Goal: Task Accomplishment & Management: Manage account settings

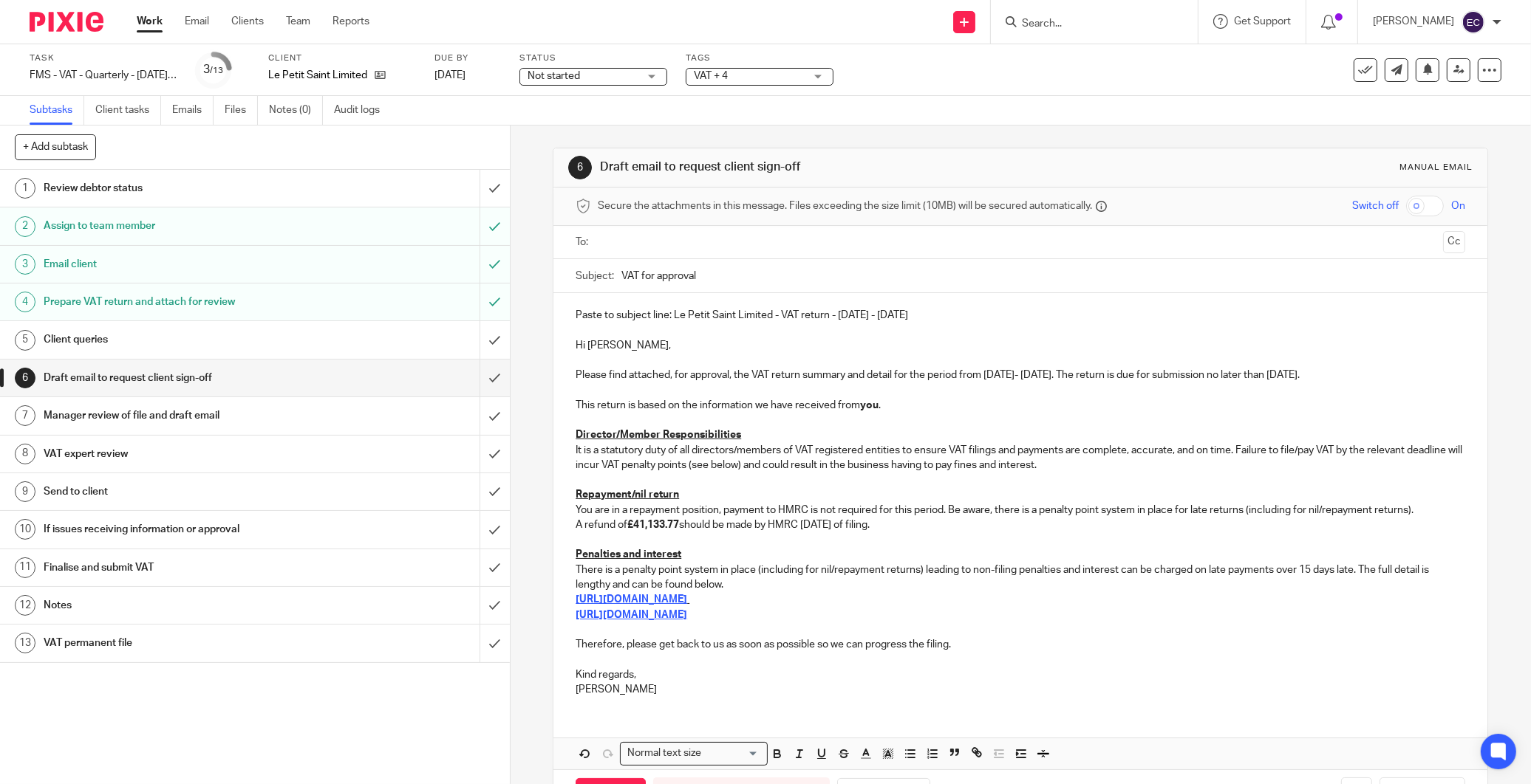
scroll to position [57, 0]
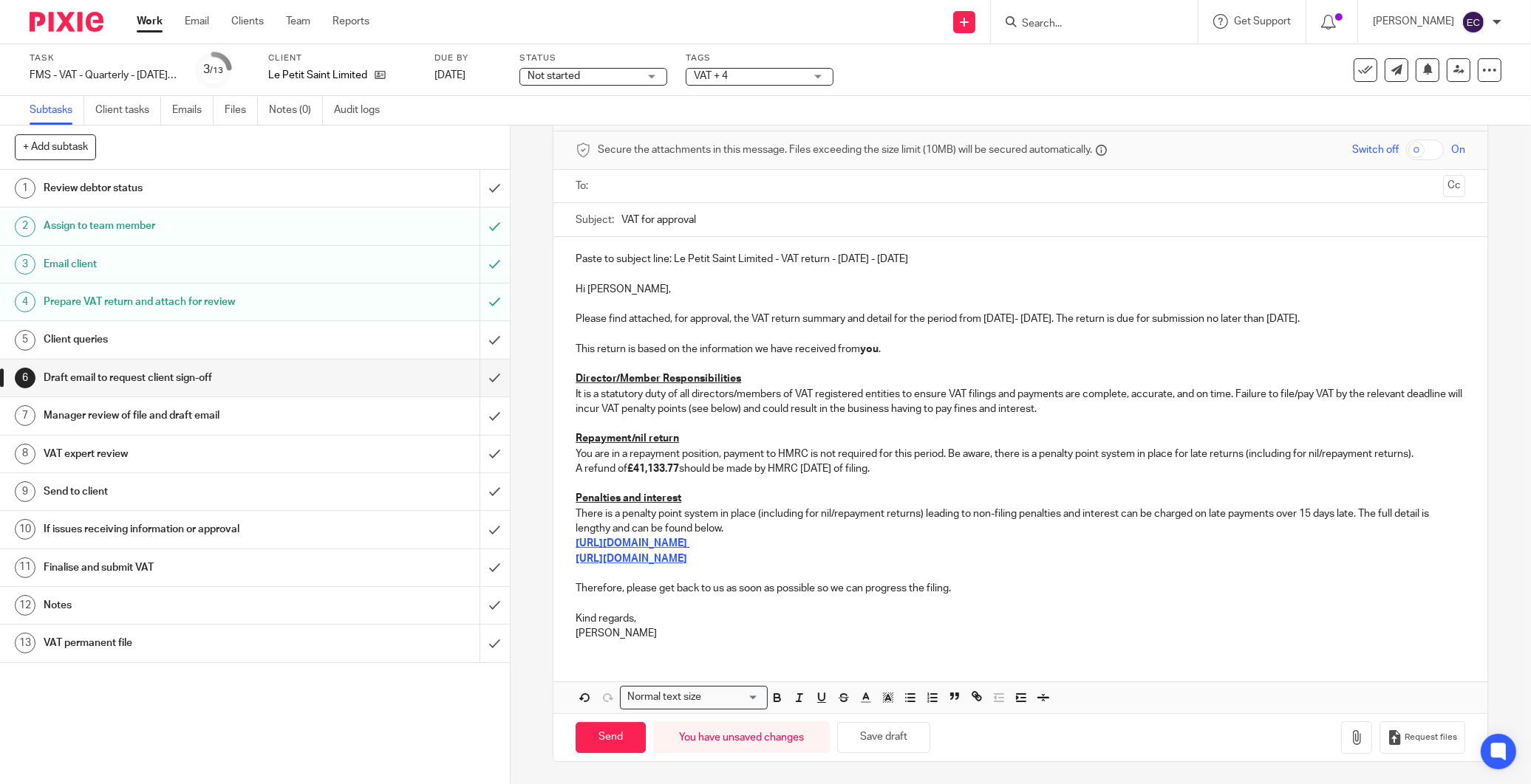
click at [75, 26] on img at bounding box center [66, 22] width 74 height 20
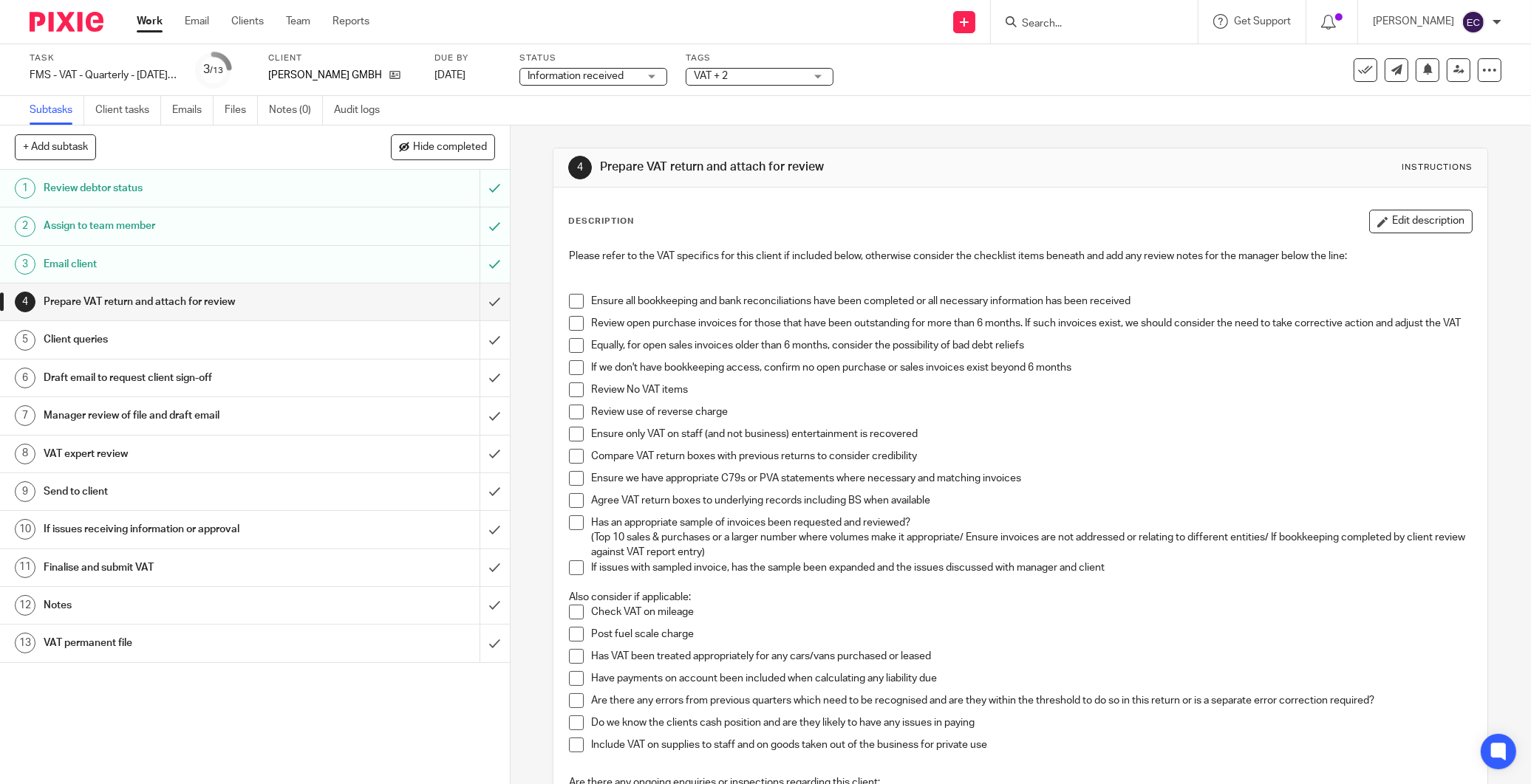
click at [809, 73] on div "VAT + 2" at bounding box center [760, 76] width 147 height 18
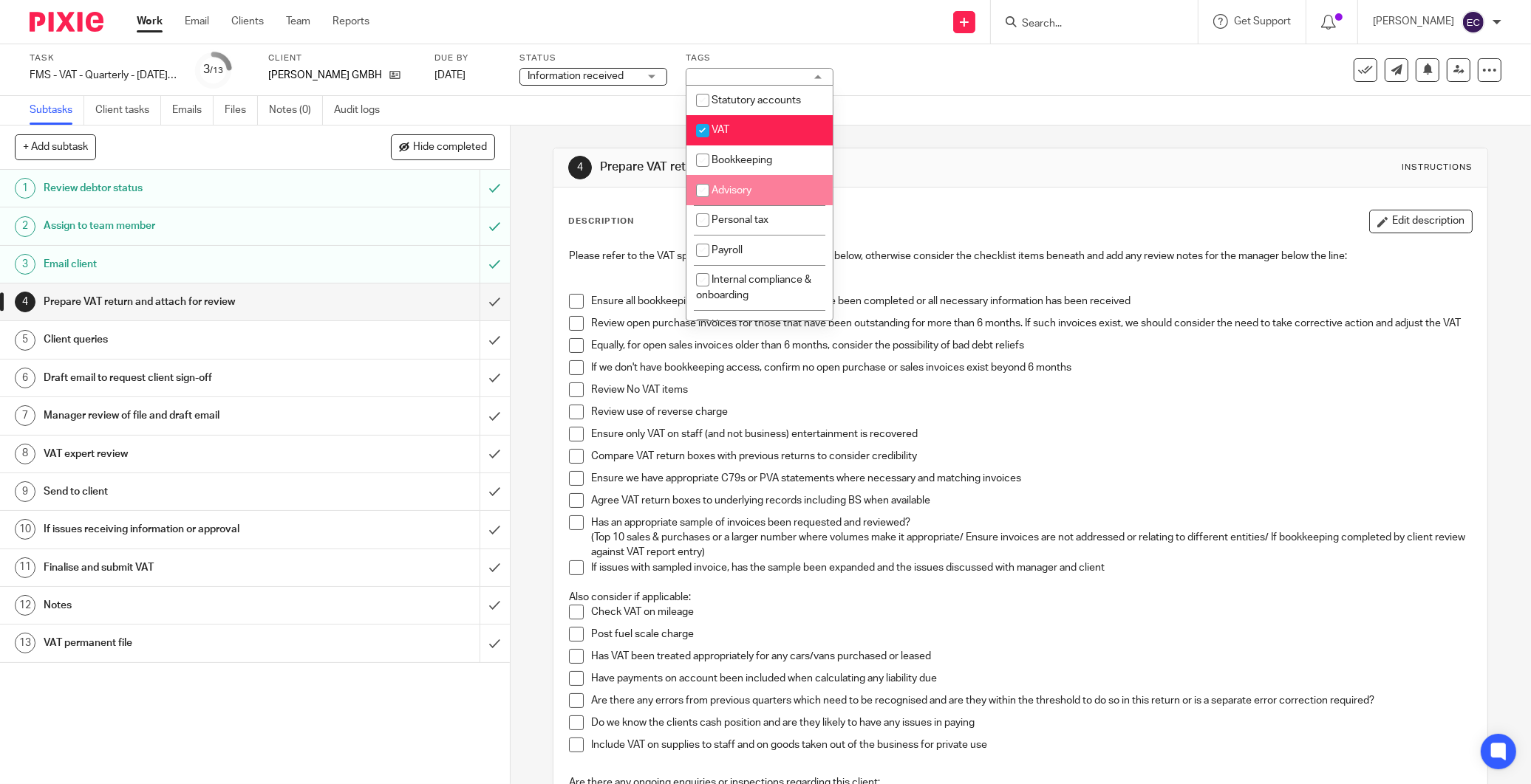
scroll to position [164, 0]
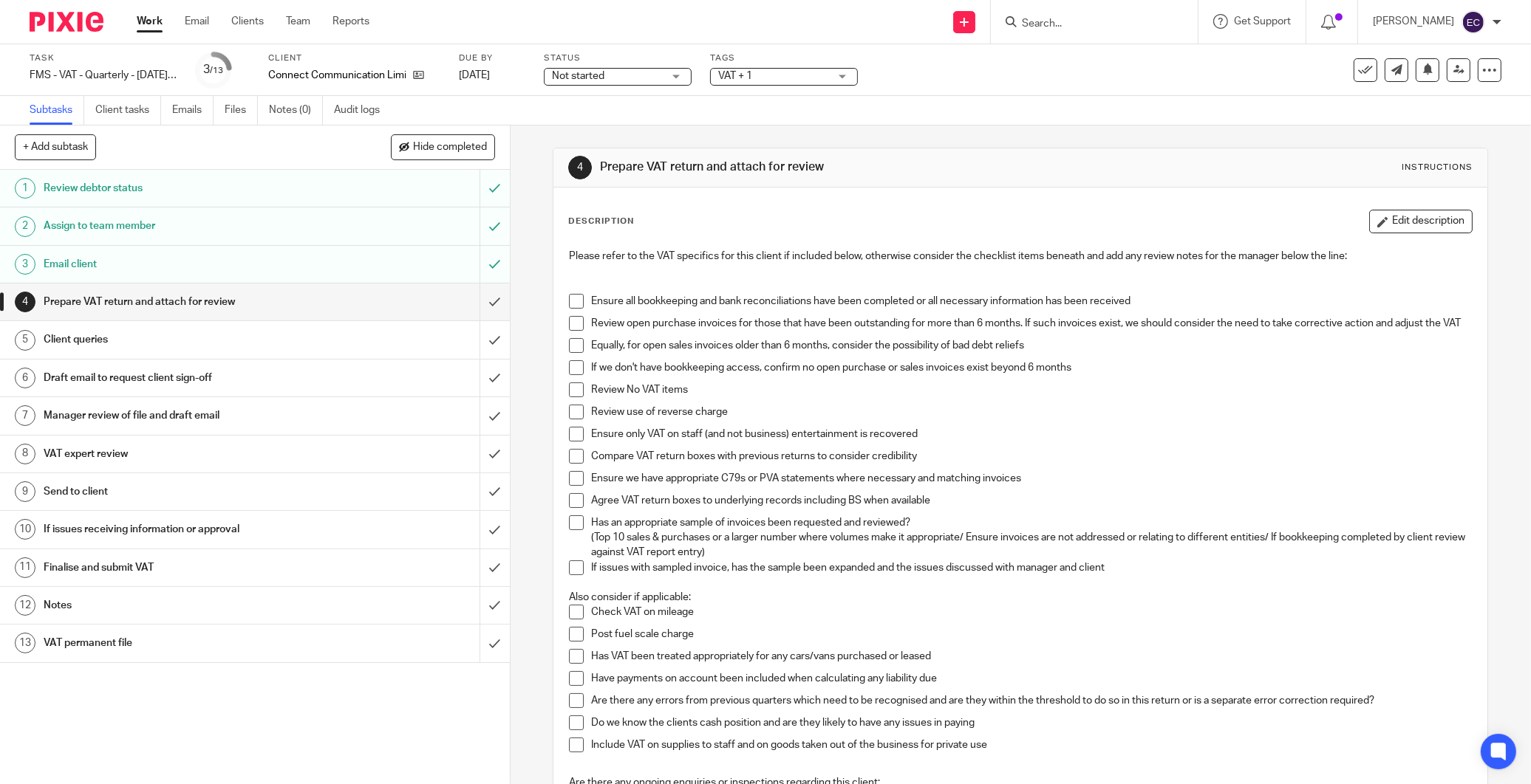
click at [804, 80] on span "VAT + 1" at bounding box center [773, 76] width 111 height 16
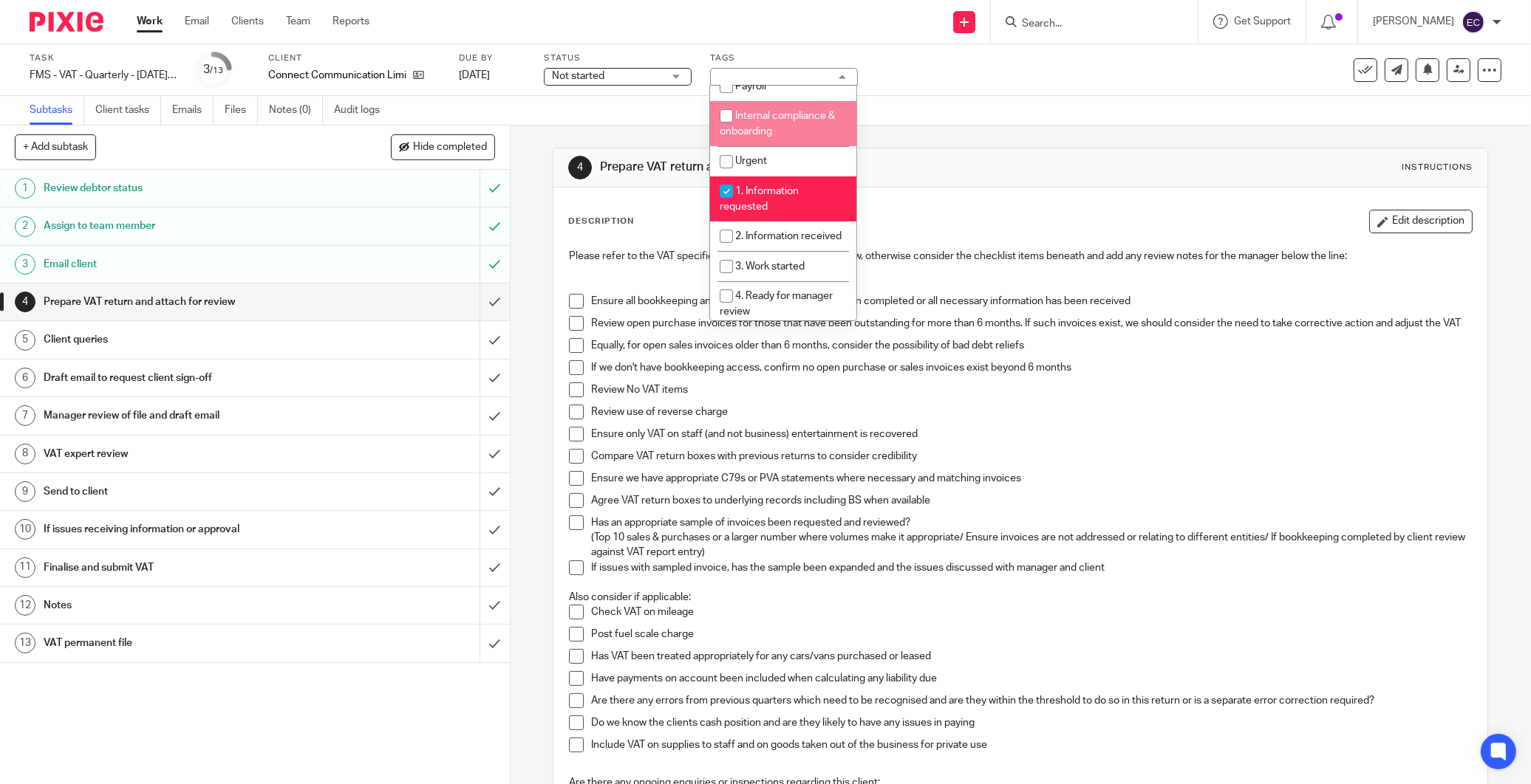
scroll to position [246, 0]
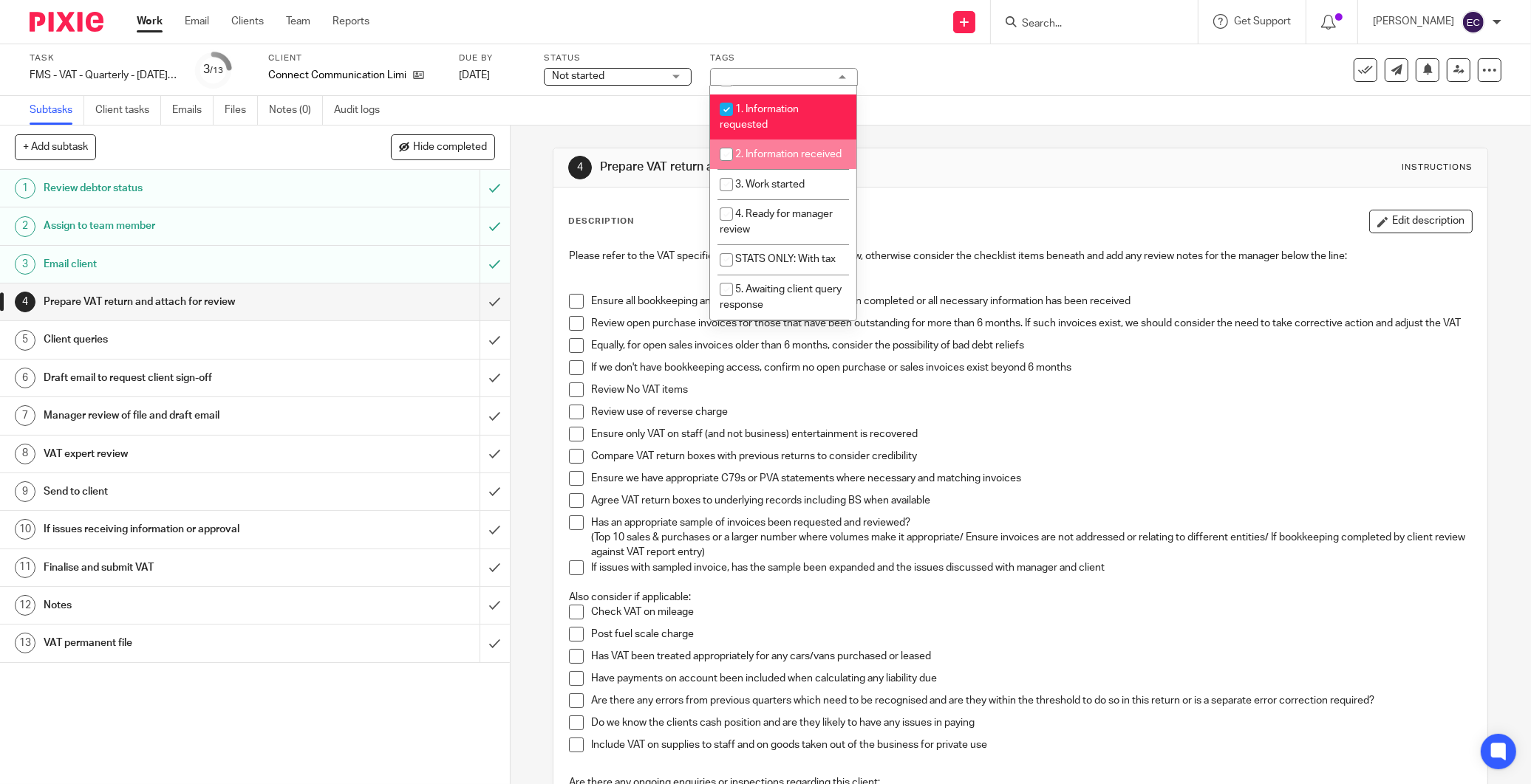
click at [769, 170] on li "2. Information received" at bounding box center [783, 154] width 147 height 30
checkbox input "true"
click at [773, 190] on span "3. Work started" at bounding box center [769, 184] width 69 height 10
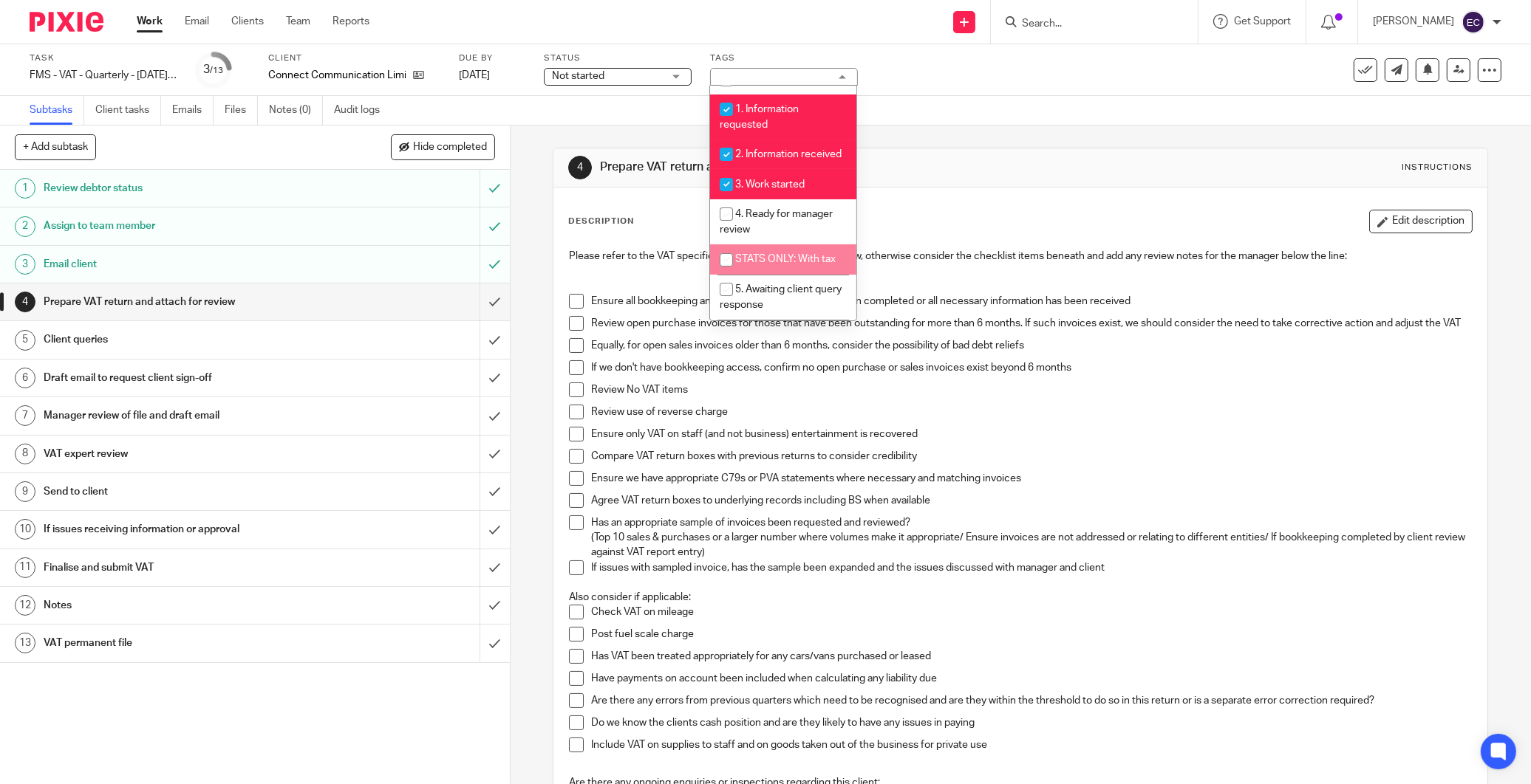
click at [970, 227] on div "Description Edit description" at bounding box center [1019, 222] width 904 height 24
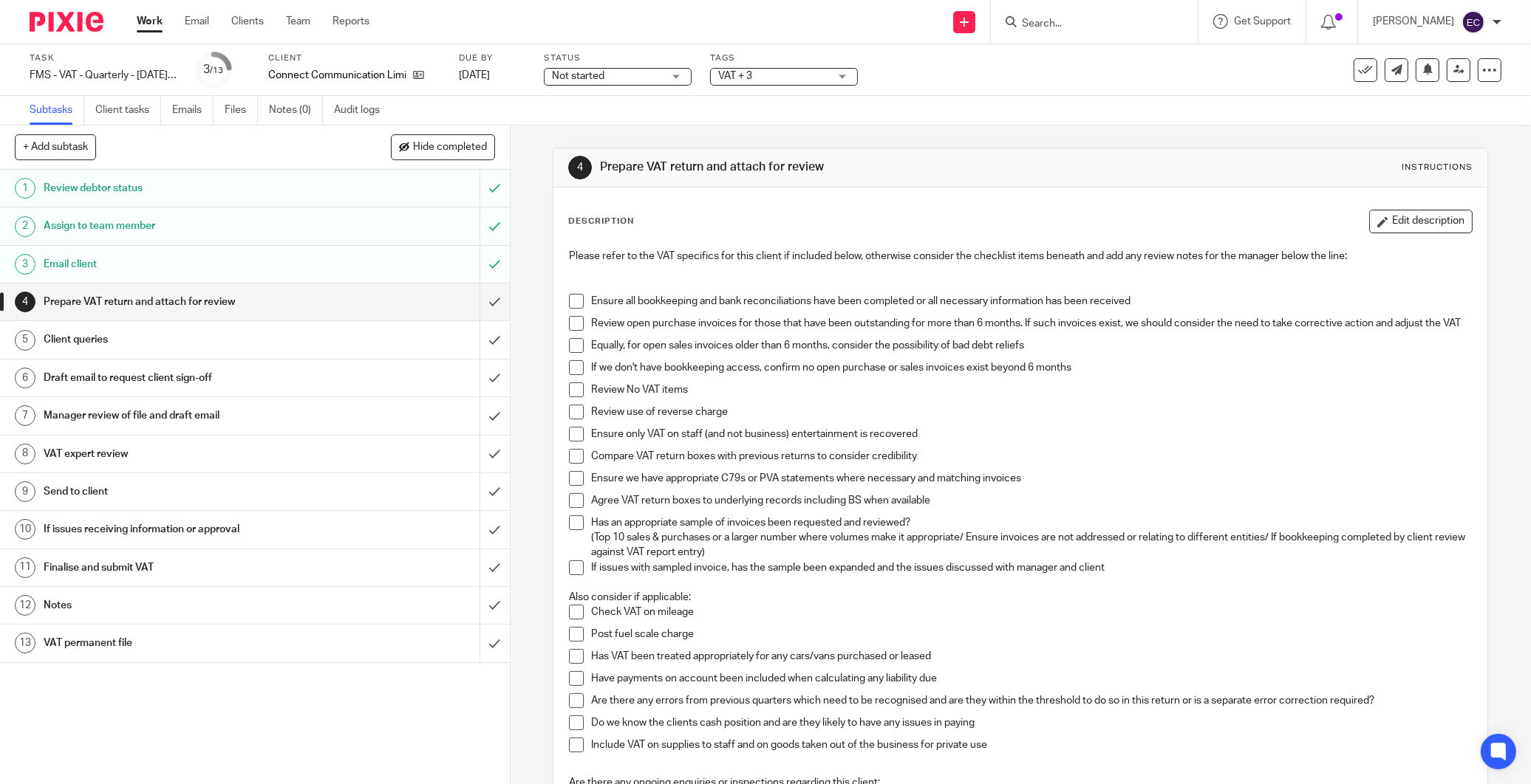
click at [756, 84] on div "VAT + 3" at bounding box center [783, 76] width 147 height 18
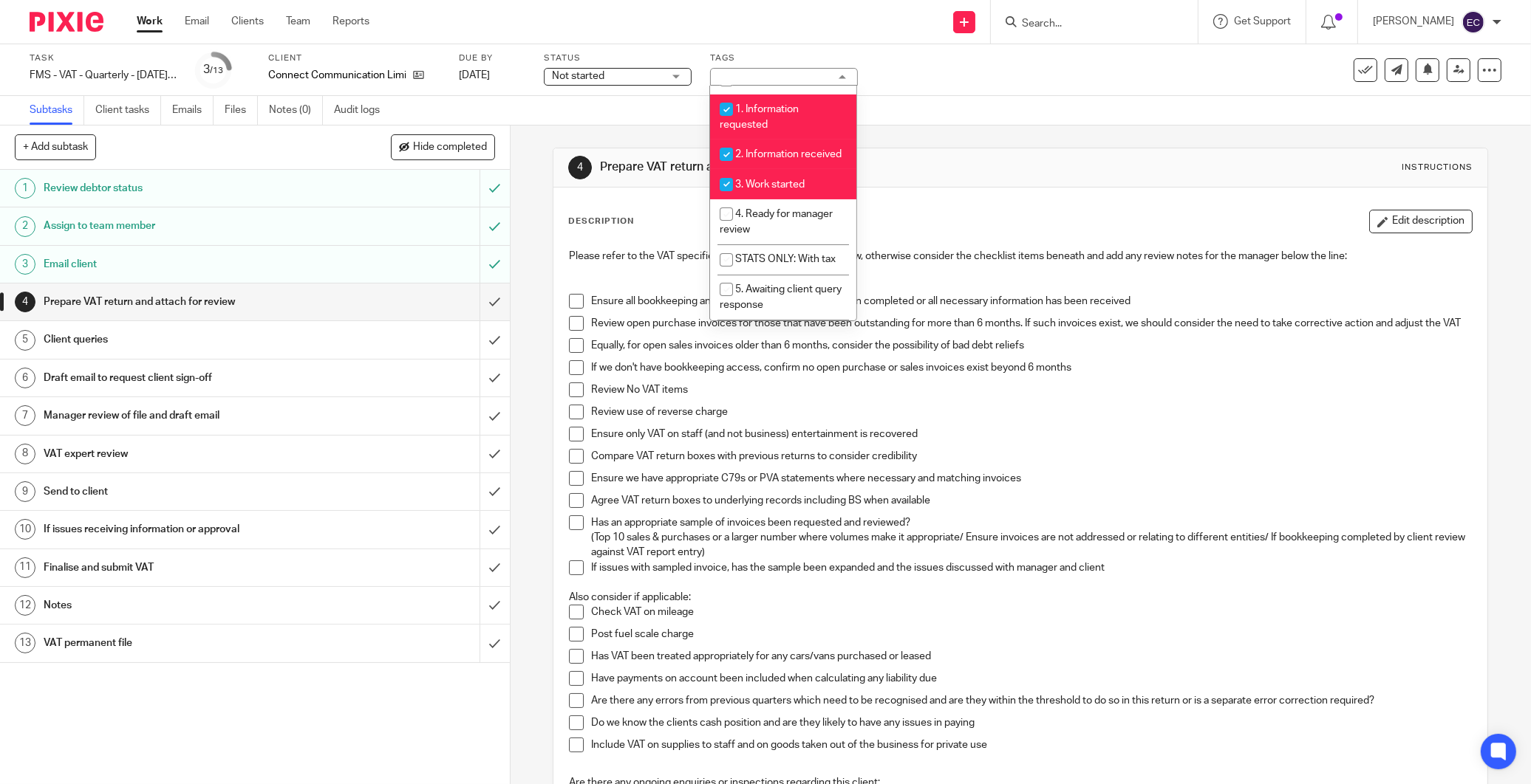
click at [771, 196] on li "3. Work started" at bounding box center [783, 184] width 147 height 30
checkbox input "false"
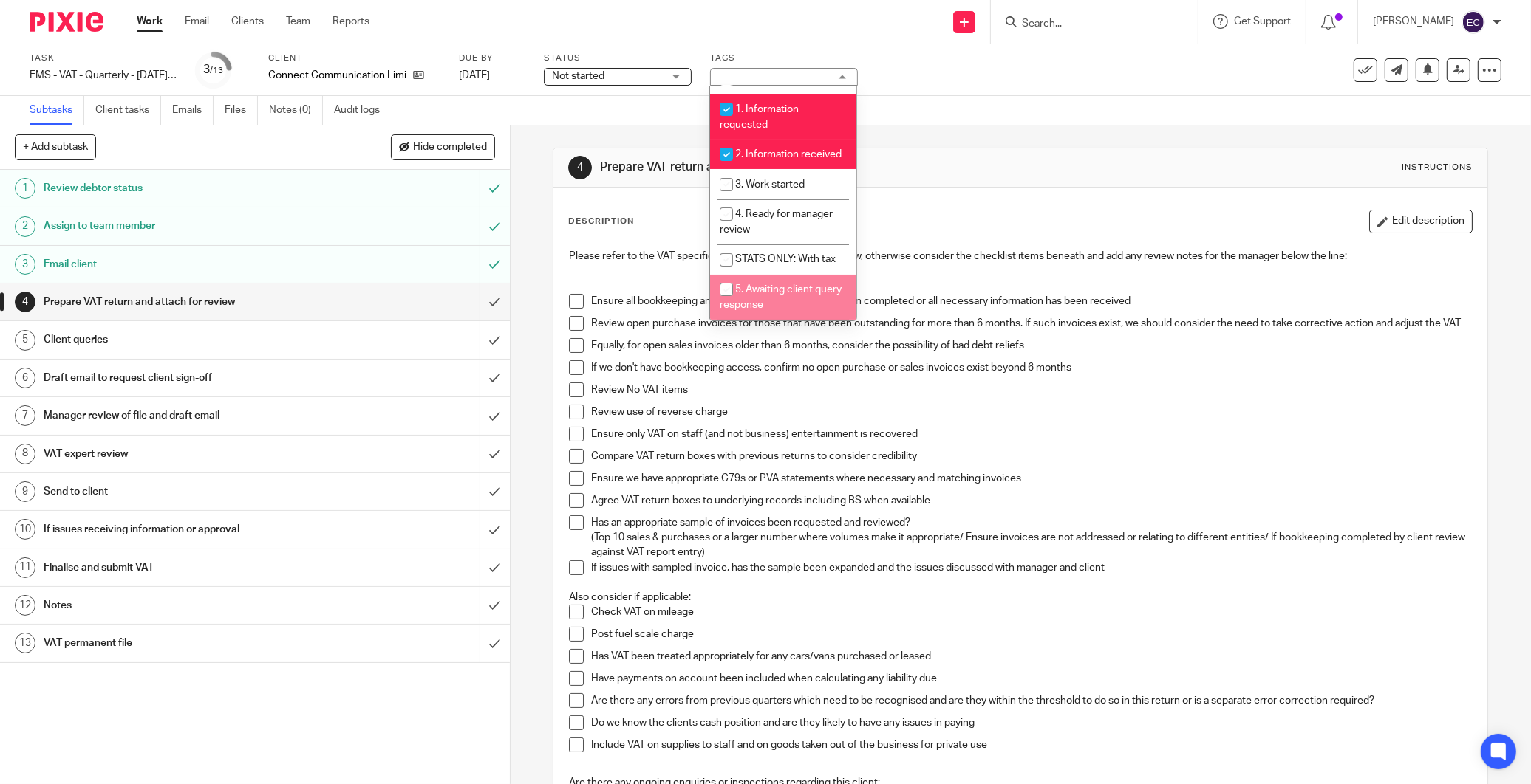
click at [948, 194] on div "Description Edit description Please refer to the VAT specifics for this client …" at bounding box center [1019, 656] width 934 height 936
